Goal: Find specific page/section: Find specific page/section

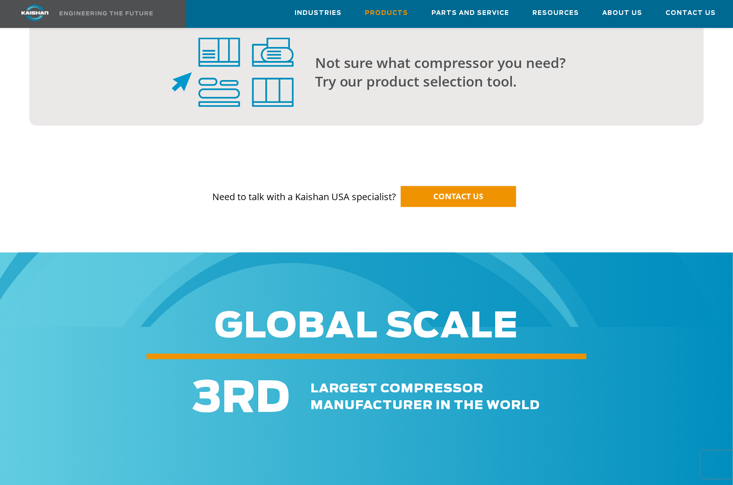
scroll to position [981, 0]
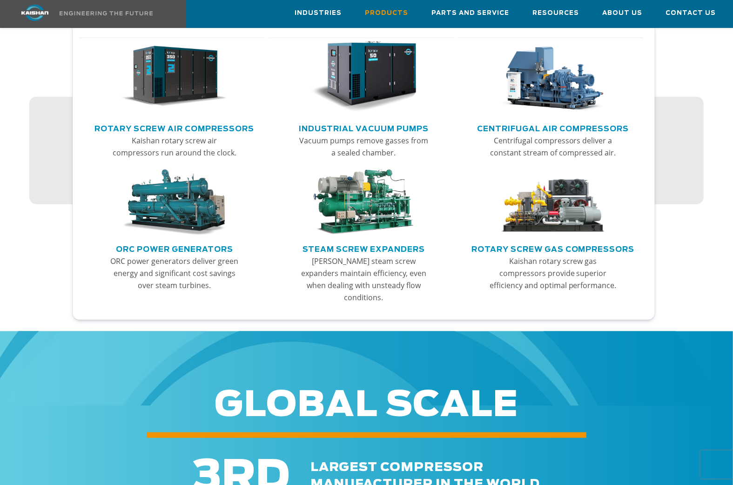
click at [374, 196] on img "Main menu" at bounding box center [364, 202] width 106 height 66
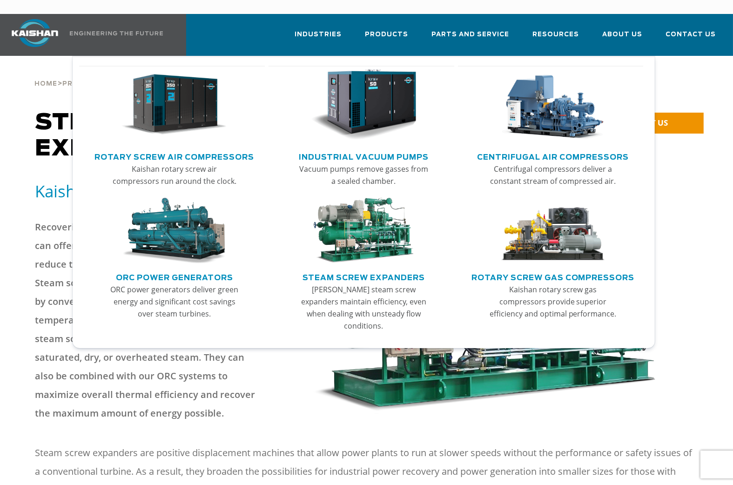
click at [165, 149] on link "Rotary Screw Air Compressors" at bounding box center [174, 156] width 160 height 14
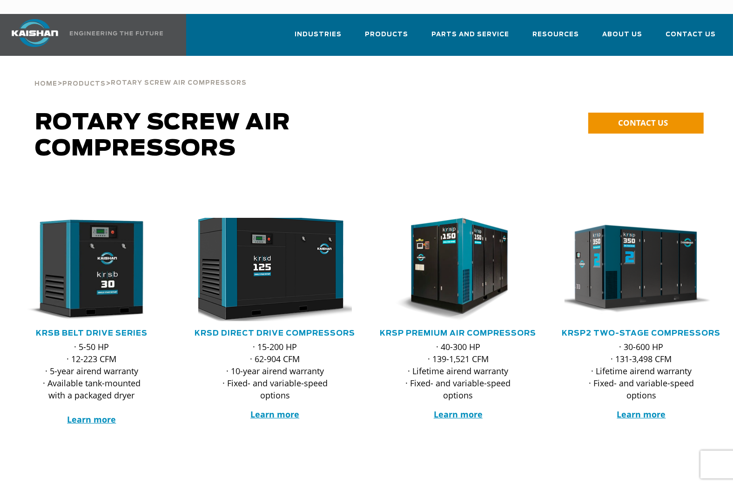
click at [264, 236] on img at bounding box center [267, 270] width 169 height 114
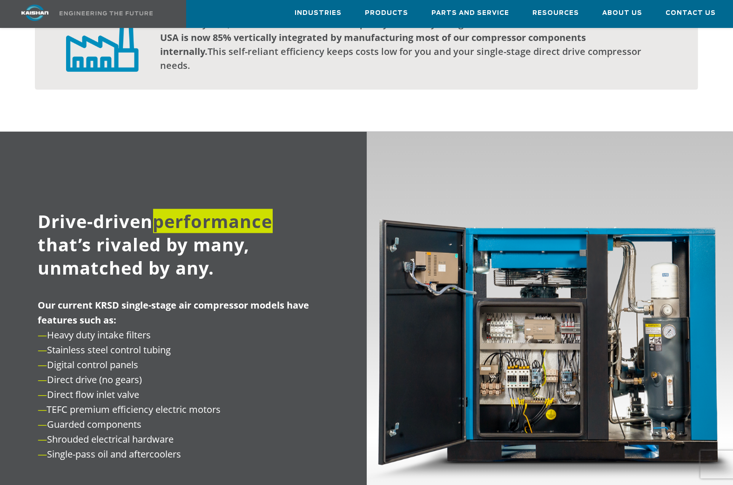
scroll to position [885, 0]
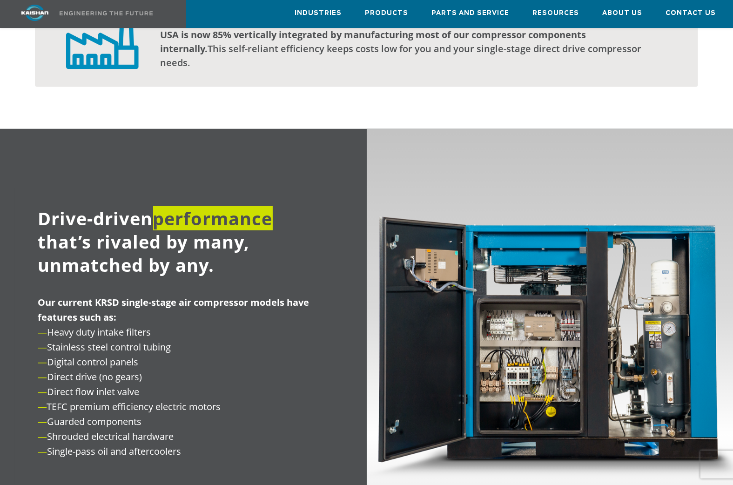
click at [628, 324] on img at bounding box center [550, 336] width 367 height 415
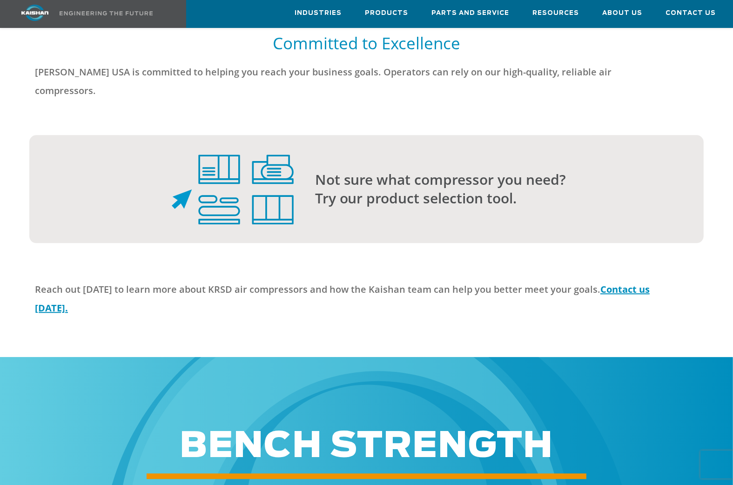
scroll to position [2266, 0]
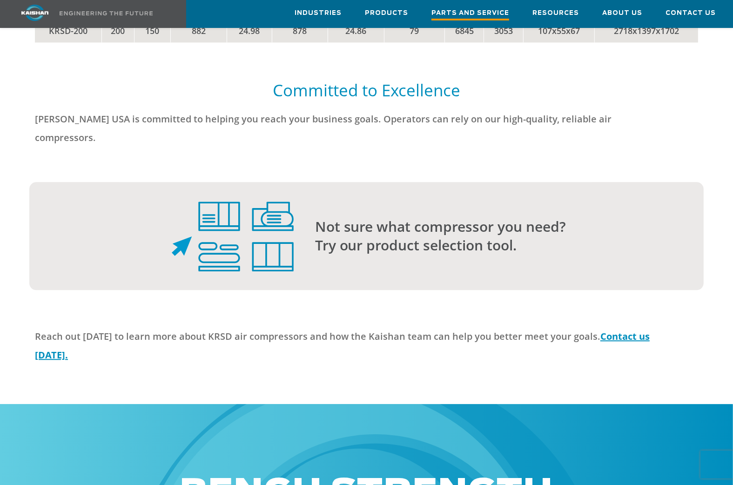
click at [478, 15] on span "Parts and Service" at bounding box center [471, 14] width 78 height 13
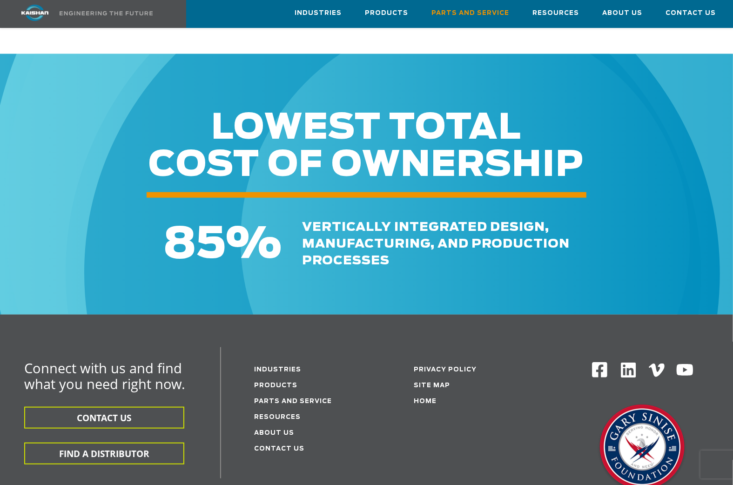
scroll to position [949, 0]
